Goal: Contribute content

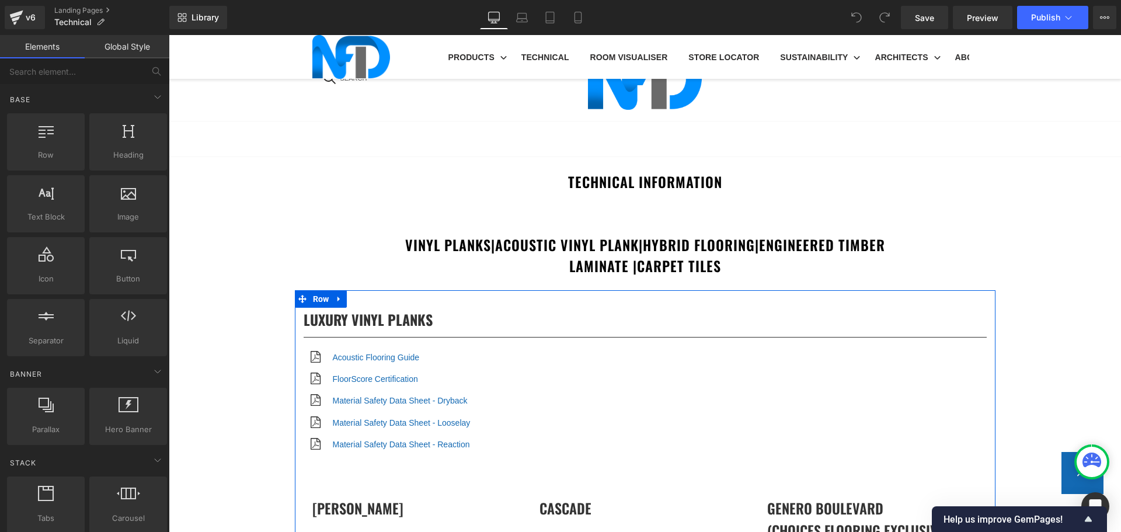
scroll to position [584, 0]
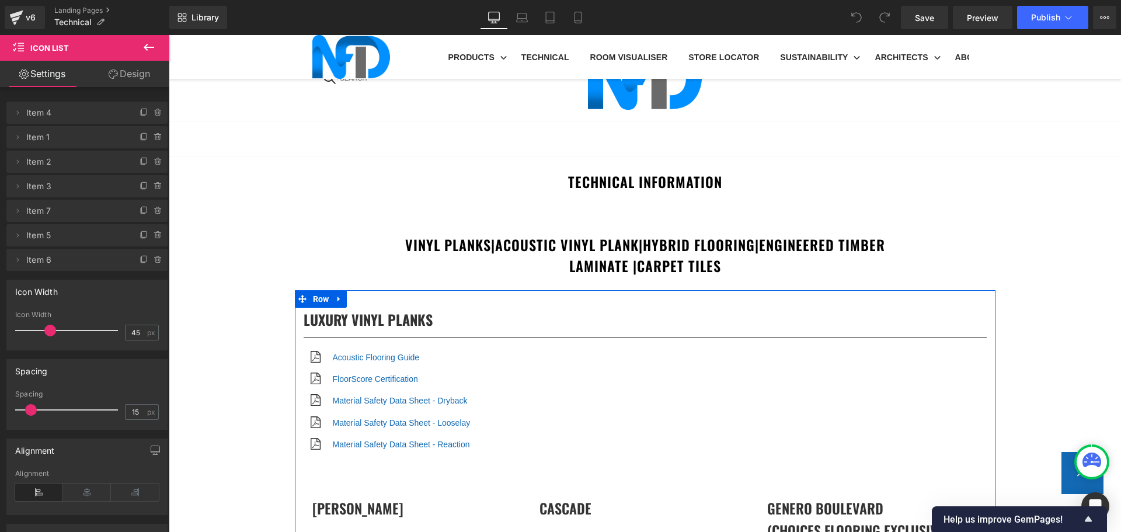
scroll to position [1110, 0]
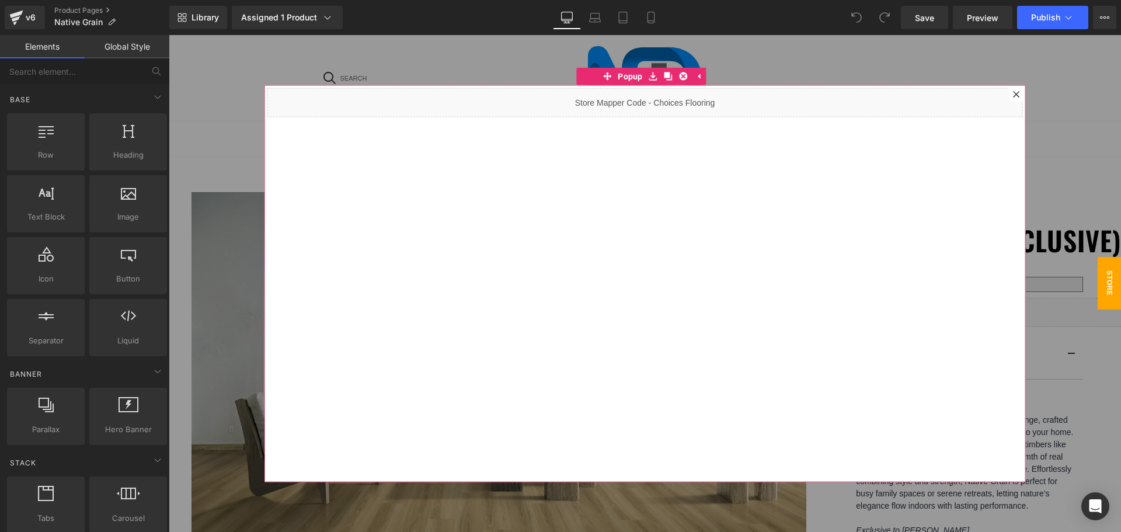
click at [1010, 90] on div at bounding box center [1017, 94] width 14 height 14
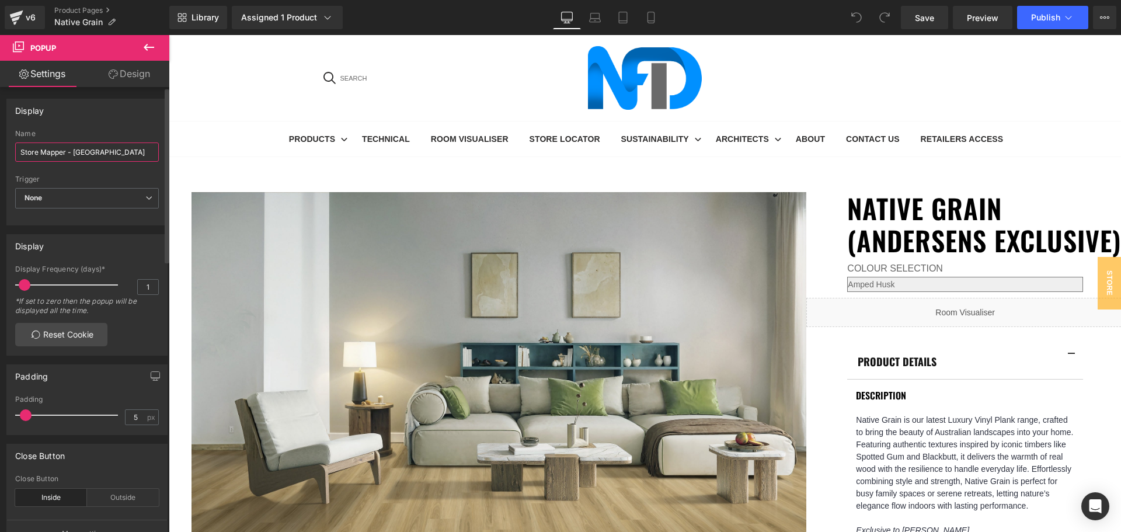
click at [106, 152] on input "Store Mapper - [GEOGRAPHIC_DATA]" at bounding box center [87, 151] width 144 height 19
click at [137, 153] on input "Store Mapper - [GEOGRAPHIC_DATA]" at bounding box center [87, 151] width 144 height 19
drag, startPoint x: 131, startPoint y: 152, endPoint x: 0, endPoint y: 144, distance: 131.1
click at [0, 144] on div "Display Store Mapper - Abode Avenue Name Store Mapper - Abode Avenue None Show …" at bounding box center [87, 157] width 175 height 135
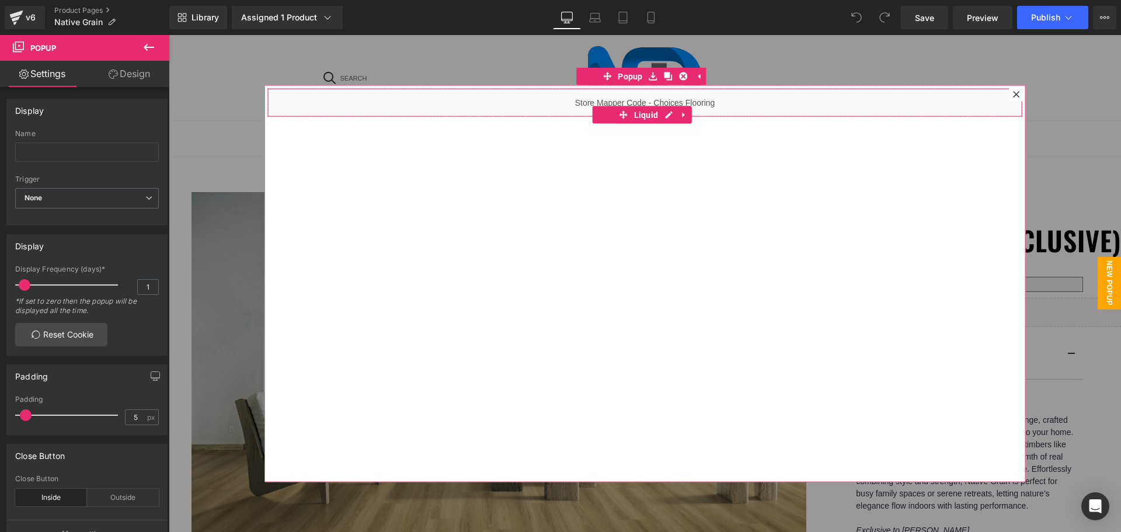
click at [659, 103] on div "Liquid" at bounding box center [645, 102] width 756 height 29
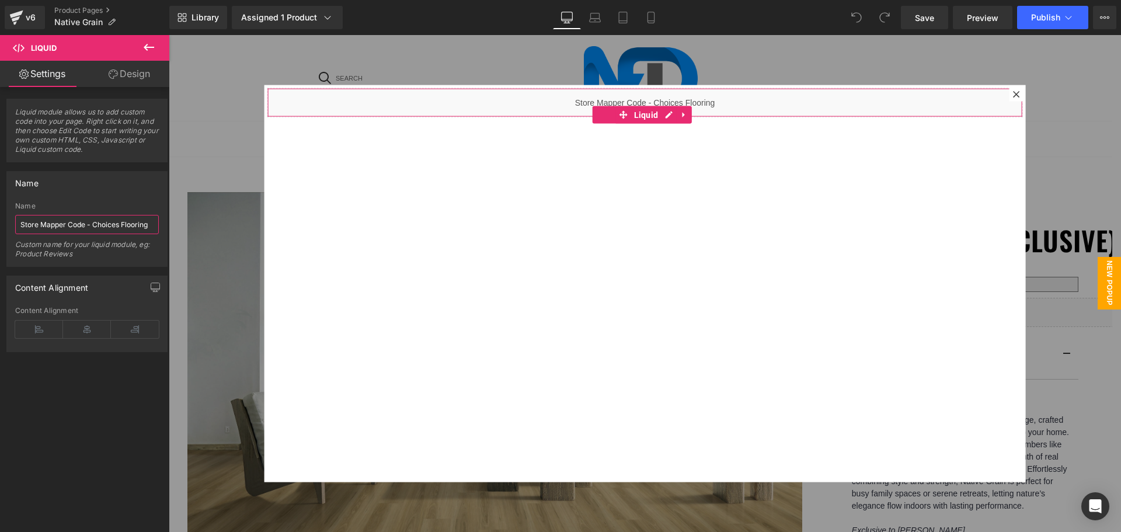
click at [134, 228] on input "Store Mapper Code - Choices Flooring" at bounding box center [87, 224] width 144 height 19
drag, startPoint x: 150, startPoint y: 225, endPoint x: 77, endPoint y: 229, distance: 73.7
click at [77, 229] on input "Store Mapper Code - Choices Flooring" at bounding box center [87, 224] width 144 height 19
click at [150, 224] on input "Store Mapper Code - Choices Flooring" at bounding box center [87, 224] width 144 height 19
drag, startPoint x: 150, startPoint y: 224, endPoint x: 85, endPoint y: 221, distance: 65.5
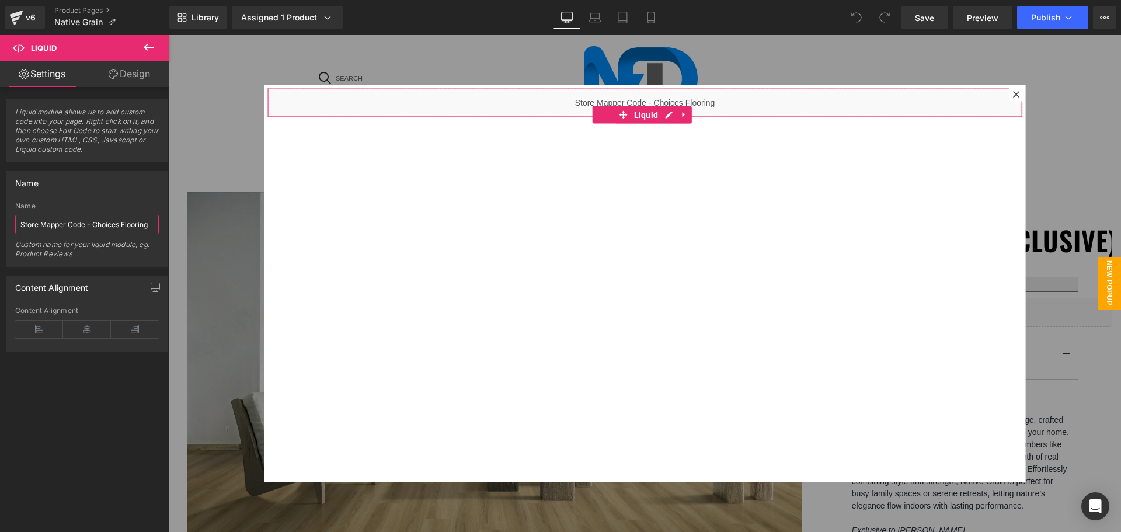
click at [85, 221] on input "Store Mapper Code - Choices Flooring" at bounding box center [87, 224] width 144 height 19
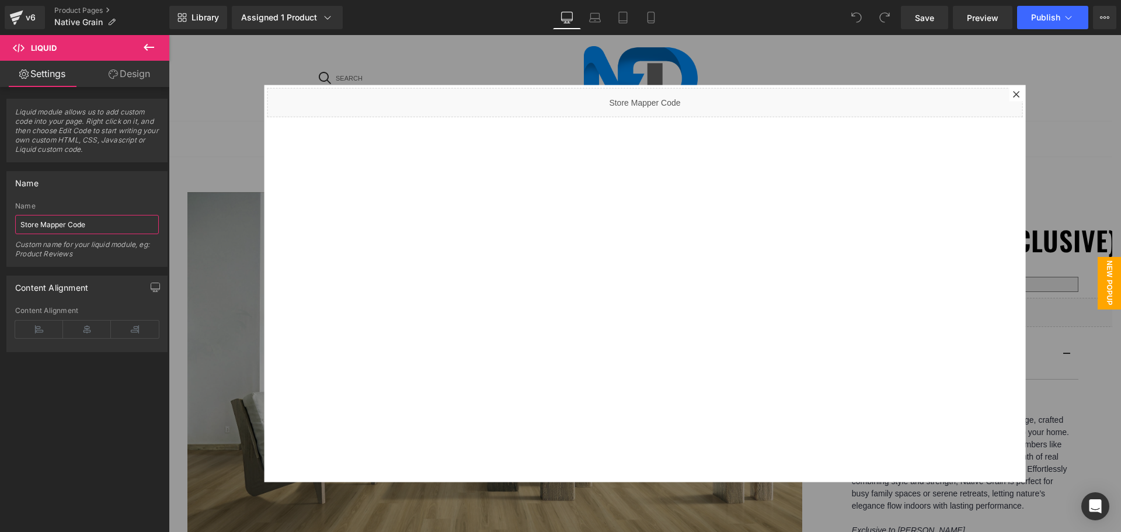
type input "Store Mapper Code"
click at [144, 49] on icon at bounding box center [149, 47] width 14 height 14
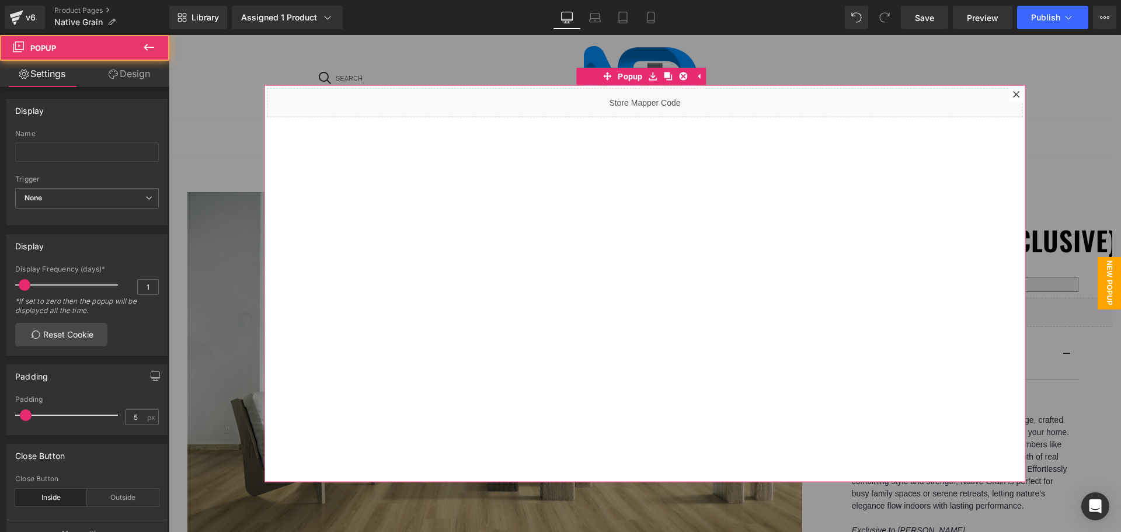
click at [1013, 92] on icon at bounding box center [1016, 94] width 6 height 6
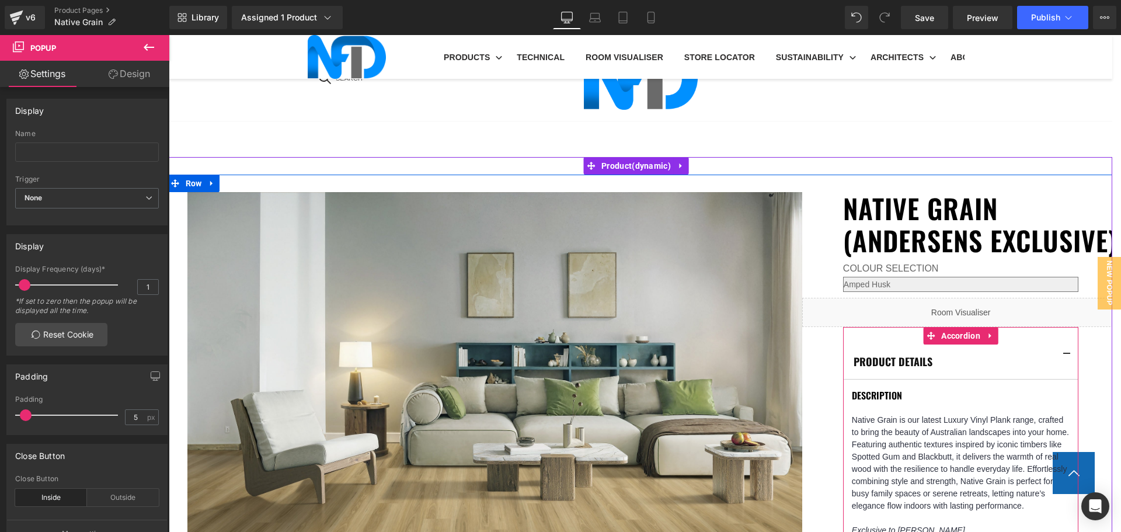
scroll to position [642, 0]
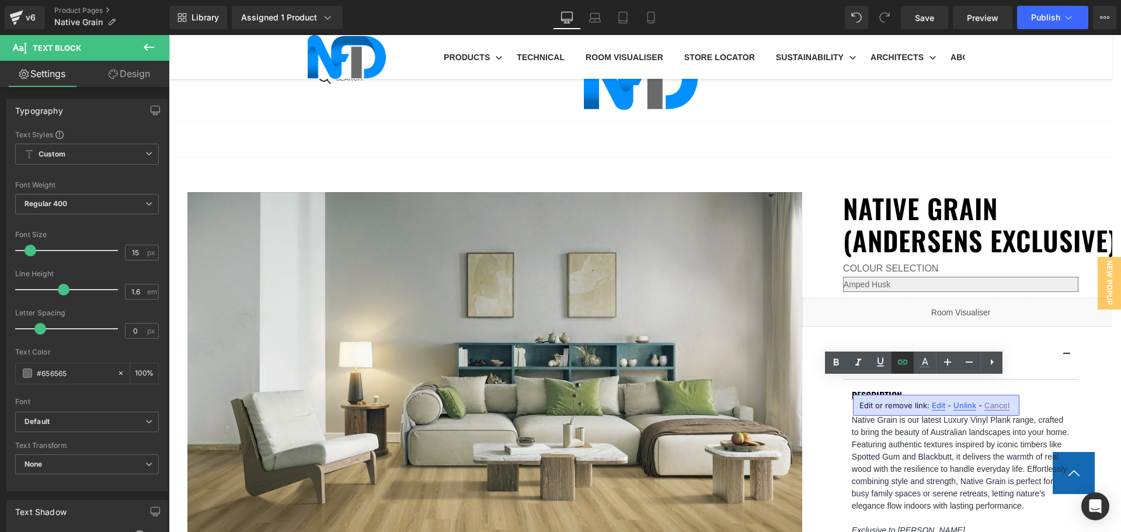
click at [906, 361] on icon at bounding box center [903, 362] width 14 height 14
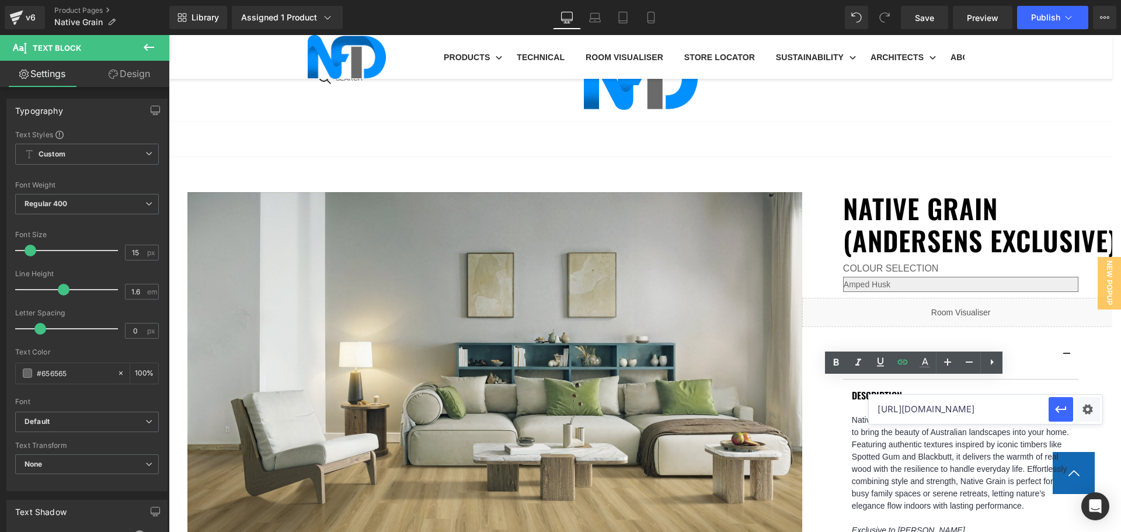
click at [929, 407] on input "https://cdn.shopify.com/s/files/1/0075/7501/1395/files/NFD_AND_Sentura_Brochure…" at bounding box center [959, 409] width 180 height 29
paste input "https://cdn.shopify.com/s/files/1/0075/7501/1395/files/NFD_AND_NativeGrain_Broc…"
type input "https://cdn.shopify.com/s/files/1/0075/7501/1395/files/NFD_AND_NativeGrain_Broc…"
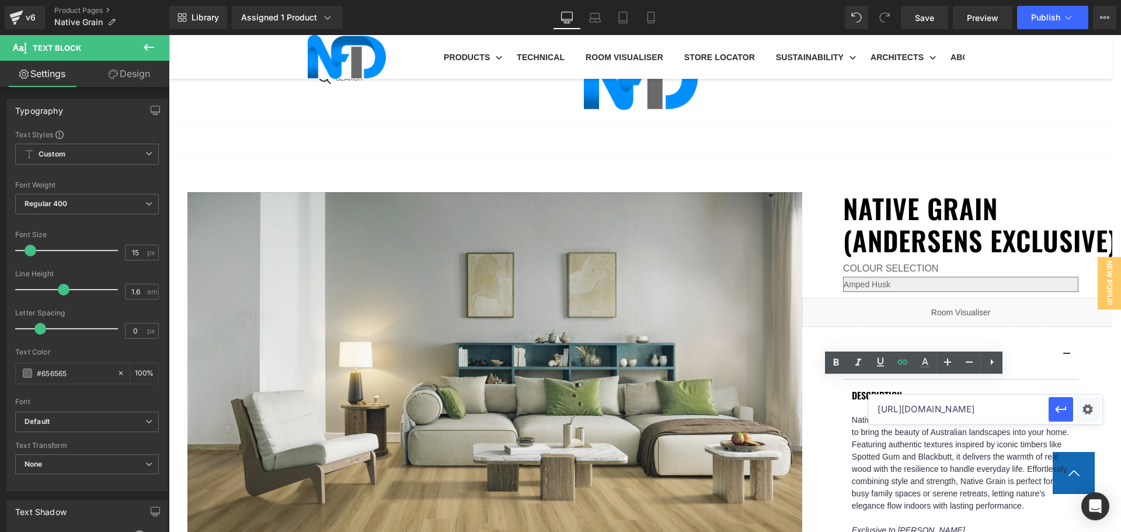
scroll to position [0, 299]
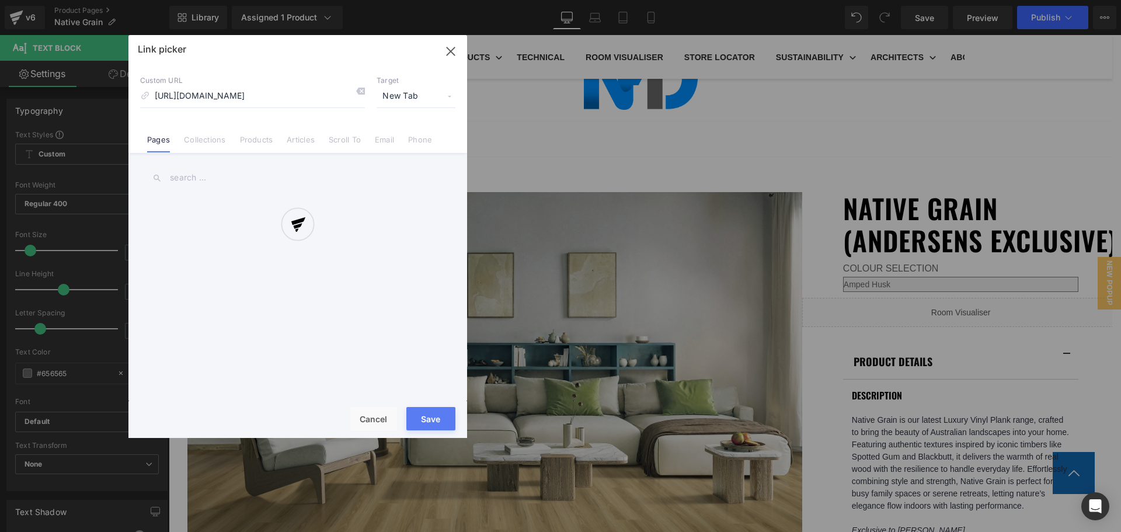
click at [1079, 0] on div "Text Color Highlight Color #333333 Edit or remove link: Edit - Unlink - Cancel …" at bounding box center [560, 0] width 1121 height 0
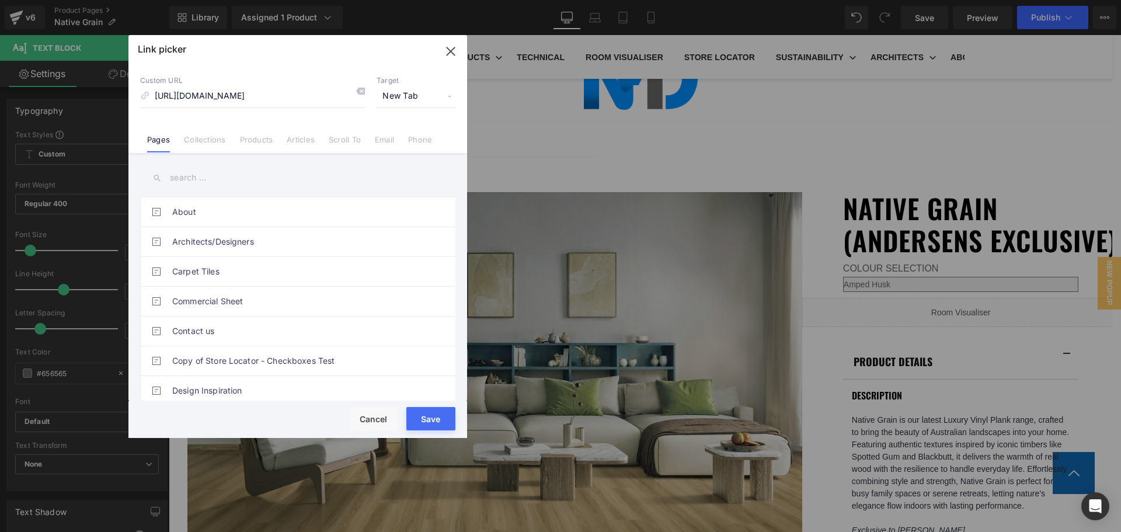
scroll to position [0, 0]
click at [444, 419] on button "Save" at bounding box center [430, 418] width 49 height 23
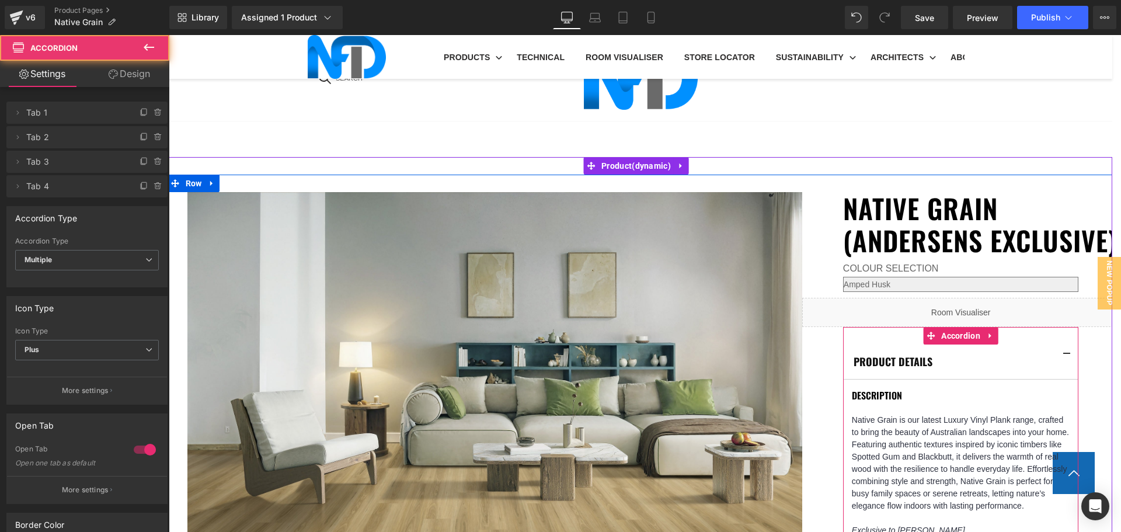
scroll to position [759, 0]
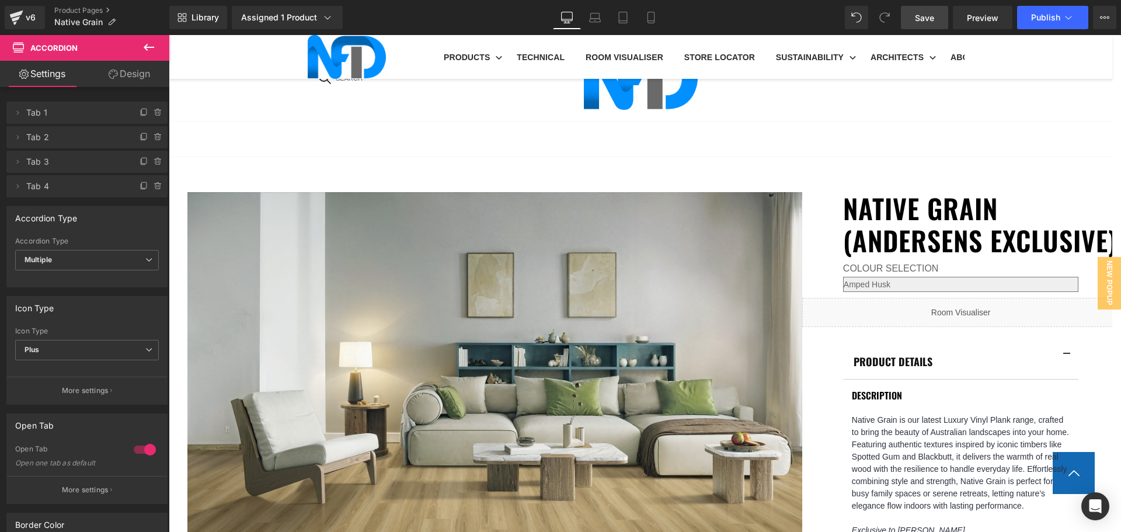
click at [929, 17] on span "Save" at bounding box center [924, 18] width 19 height 12
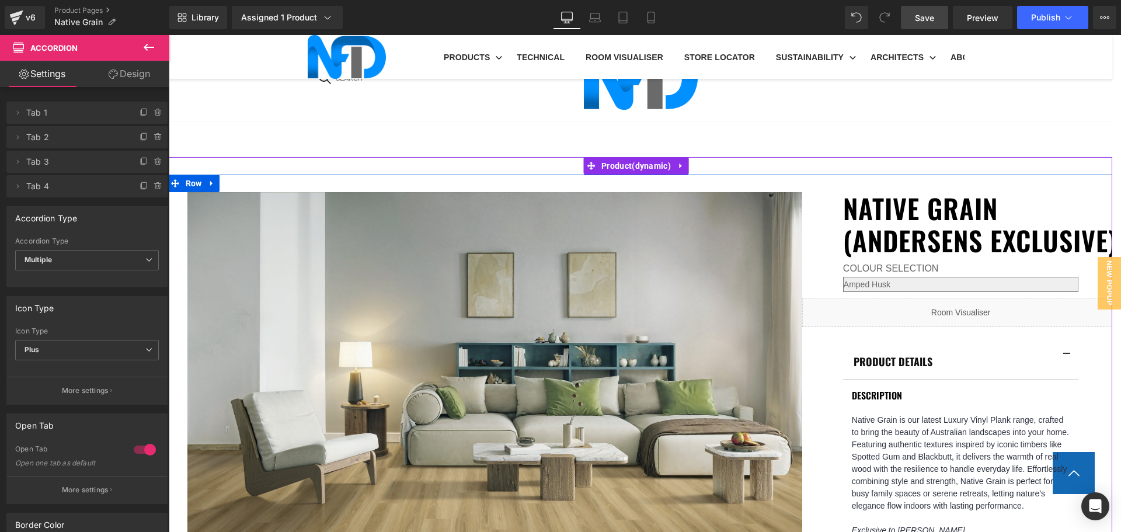
scroll to position [175, 0]
